Goal: Task Accomplishment & Management: Manage account settings

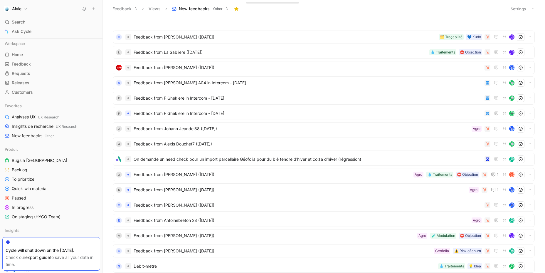
scroll to position [41, 0]
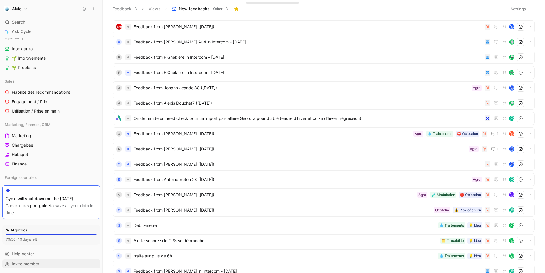
click at [31, 261] on span "Invite member" at bounding box center [26, 263] width 28 height 5
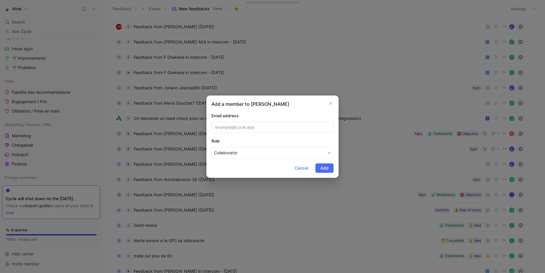
click at [247, 166] on form "Email address Role Collaborator Cancel Add" at bounding box center [273, 142] width 122 height 61
click at [250, 129] on input "email" at bounding box center [273, 127] width 122 height 11
paste input "[EMAIL_ADDRESS][PERSON_NAME][DOMAIN_NAME]"
type input "[EMAIL_ADDRESS][PERSON_NAME][DOMAIN_NAME]"
click at [284, 120] on div "Email address [EMAIL_ADDRESS][PERSON_NAME][DOMAIN_NAME]" at bounding box center [273, 122] width 122 height 21
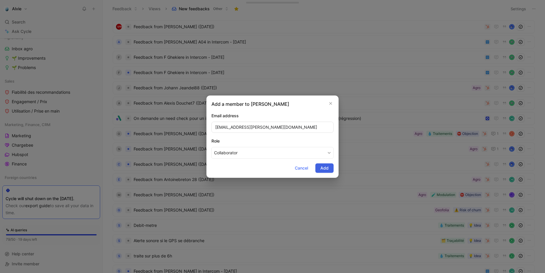
click at [324, 168] on span "Add" at bounding box center [325, 168] width 8 height 7
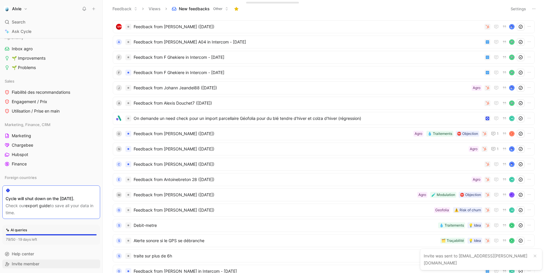
click at [66, 263] on div "Invite member" at bounding box center [51, 264] width 98 height 9
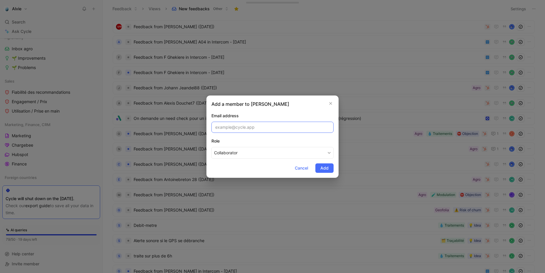
click at [273, 132] on input "email" at bounding box center [273, 127] width 122 height 11
paste input "[PERSON_NAME][EMAIL_ADDRESS][PERSON_NAME][DOMAIN_NAME]"
type input "[PERSON_NAME][EMAIL_ADDRESS][PERSON_NAME][DOMAIN_NAME]"
click at [324, 170] on span "Add" at bounding box center [325, 168] width 8 height 7
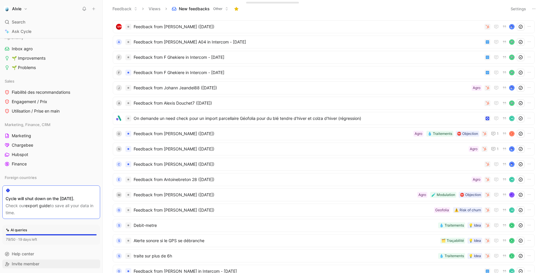
click at [61, 266] on div "Invite member" at bounding box center [51, 264] width 98 height 9
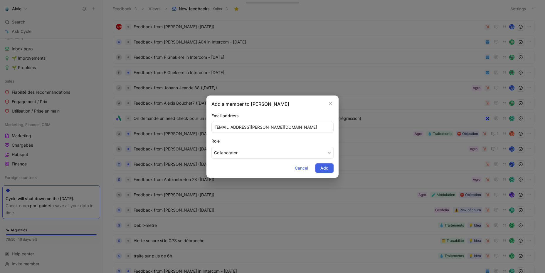
type input "[EMAIL_ADDRESS][PERSON_NAME][DOMAIN_NAME]"
click at [327, 166] on span "Add" at bounding box center [325, 168] width 8 height 7
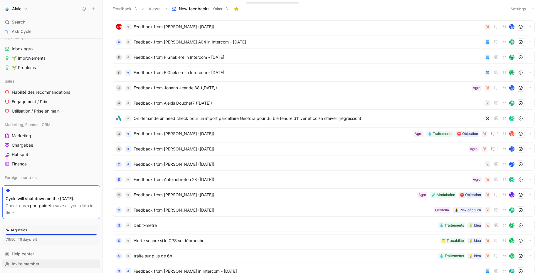
click at [67, 264] on div "Invite member" at bounding box center [51, 264] width 98 height 9
click at [56, 264] on div "Invite member" at bounding box center [51, 264] width 98 height 9
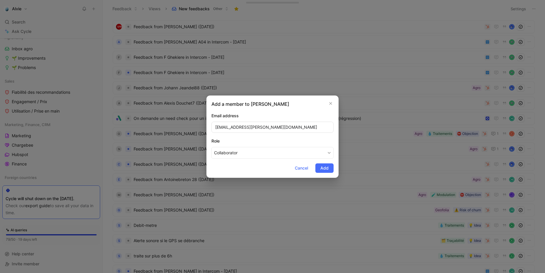
type input "[EMAIL_ADDRESS][PERSON_NAME][DOMAIN_NAME]"
click at [265, 168] on form "Email address [EMAIL_ADDRESS][PERSON_NAME][DOMAIN_NAME] Role Collaborator Cance…" at bounding box center [273, 142] width 122 height 61
click at [319, 165] on button "Add" at bounding box center [325, 167] width 18 height 9
